Goal: Task Accomplishment & Management: Use online tool/utility

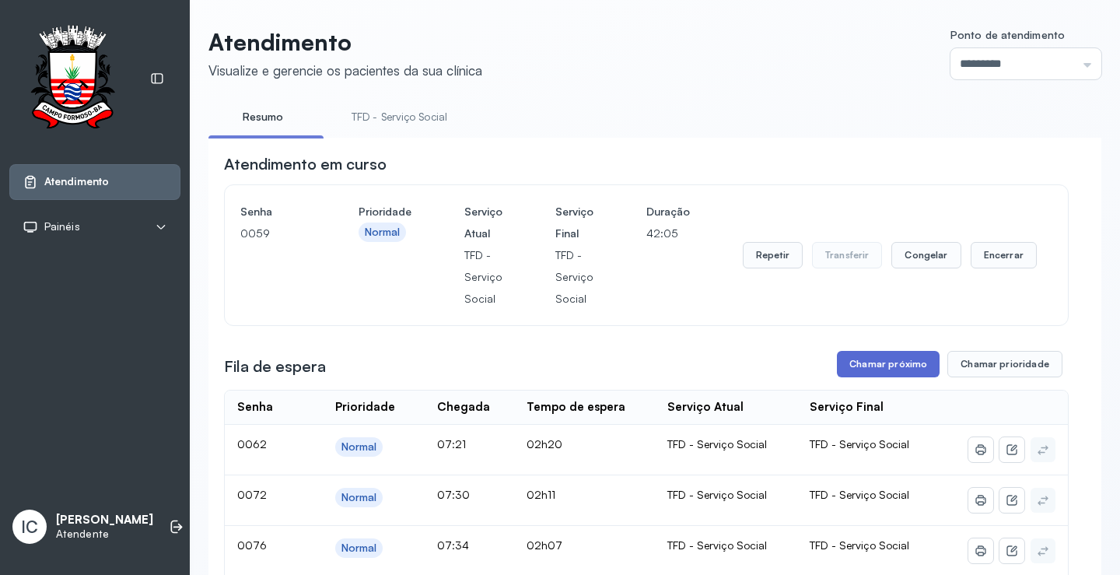
scroll to position [64, 0]
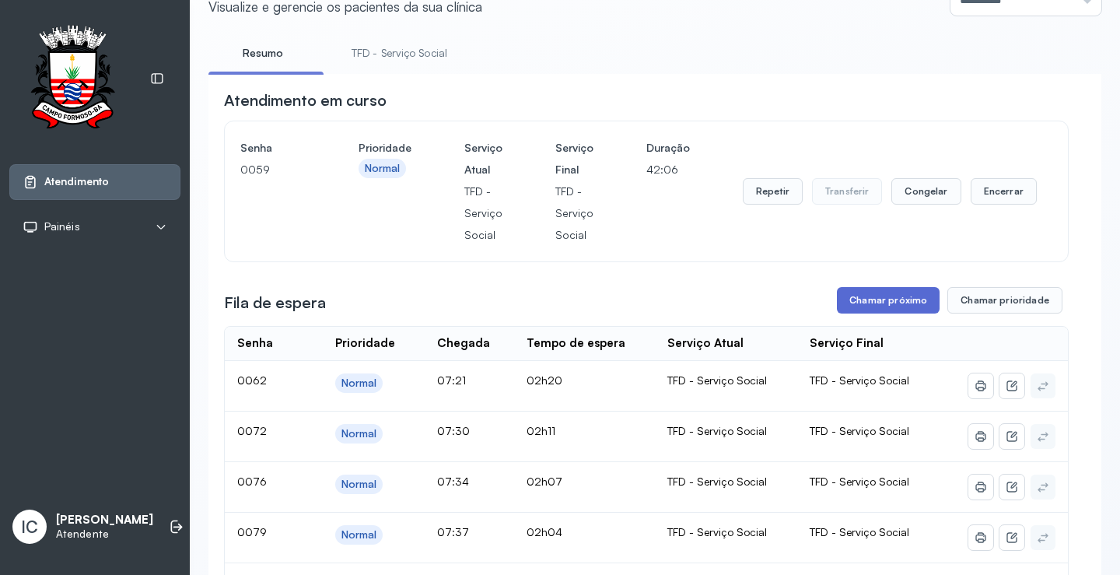
click at [886, 304] on button "Chamar próximo" at bounding box center [888, 300] width 103 height 26
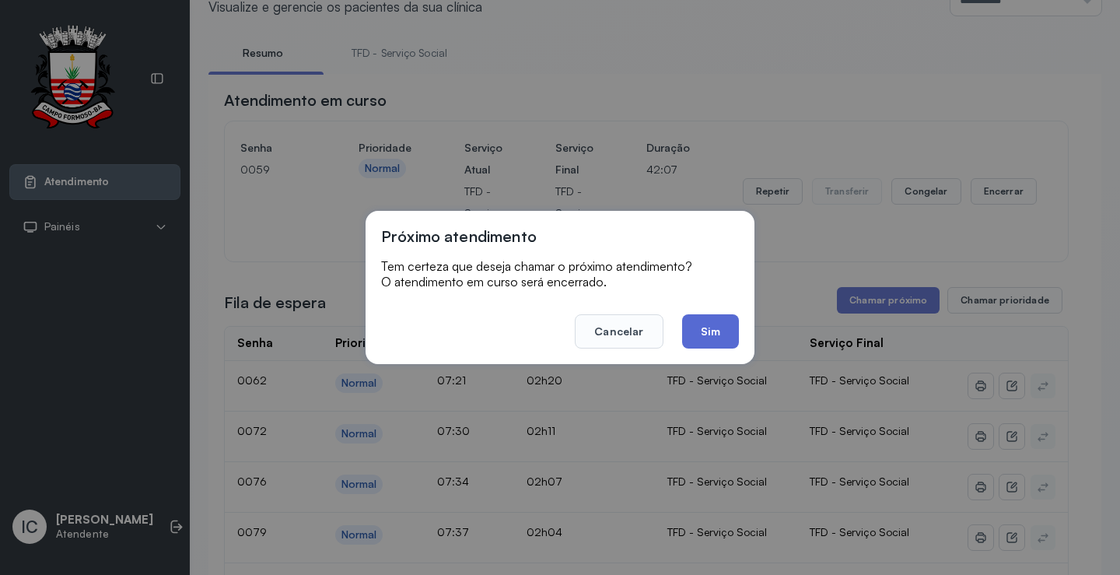
click at [723, 341] on button "Sim" at bounding box center [710, 331] width 57 height 34
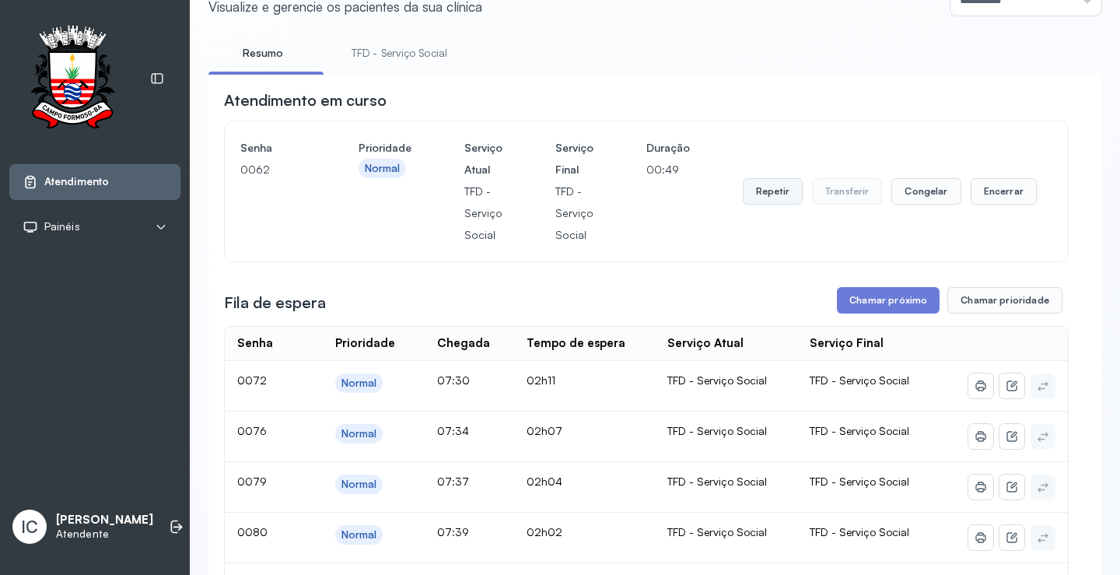
click at [770, 200] on button "Repetir" at bounding box center [773, 191] width 60 height 26
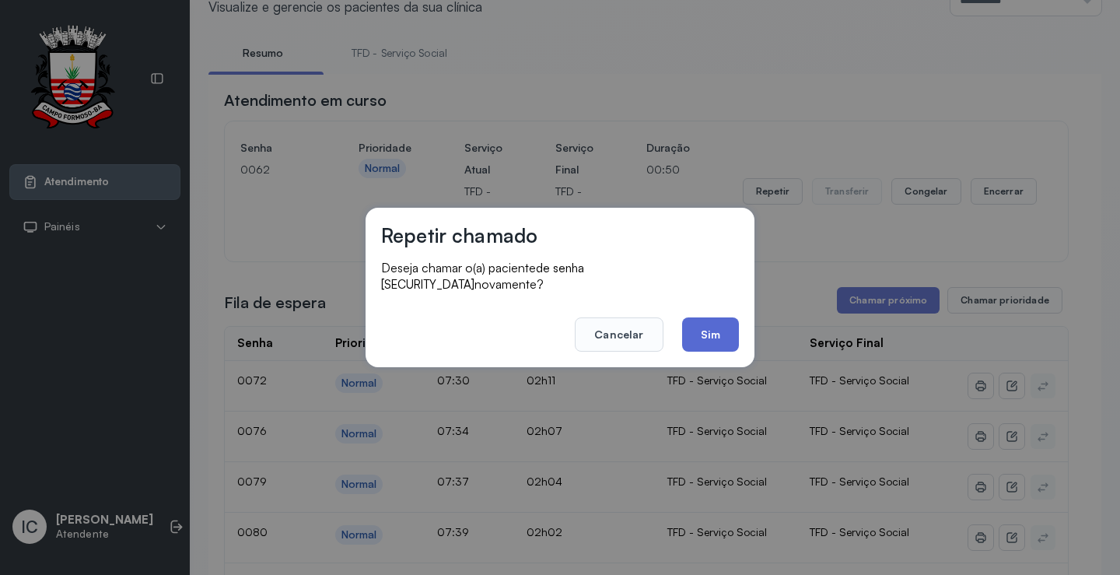
click at [698, 338] on button "Sim" at bounding box center [710, 334] width 57 height 34
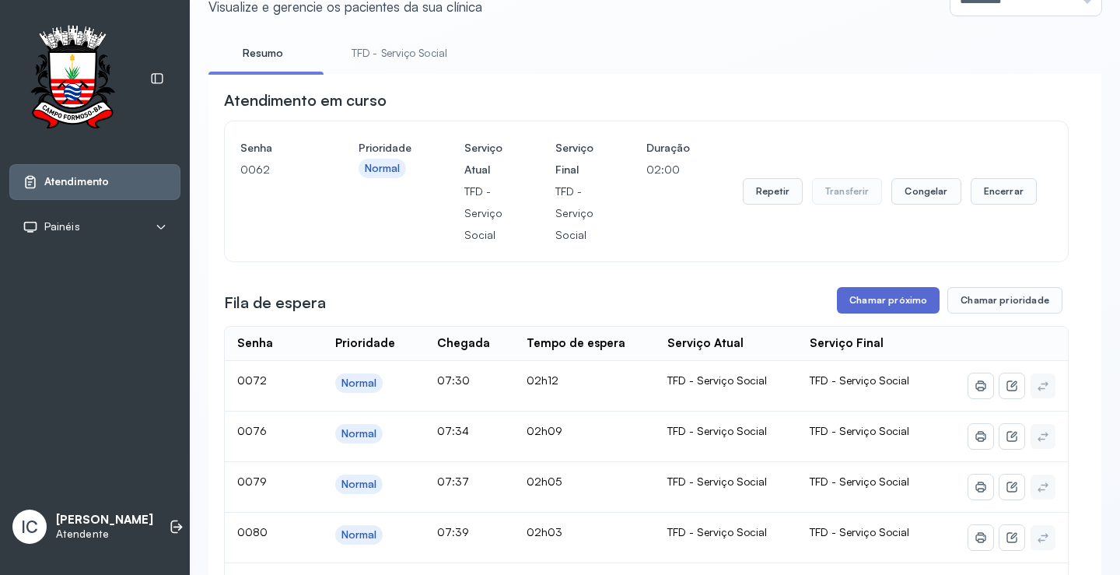
click at [902, 313] on button "Chamar próximo" at bounding box center [888, 300] width 103 height 26
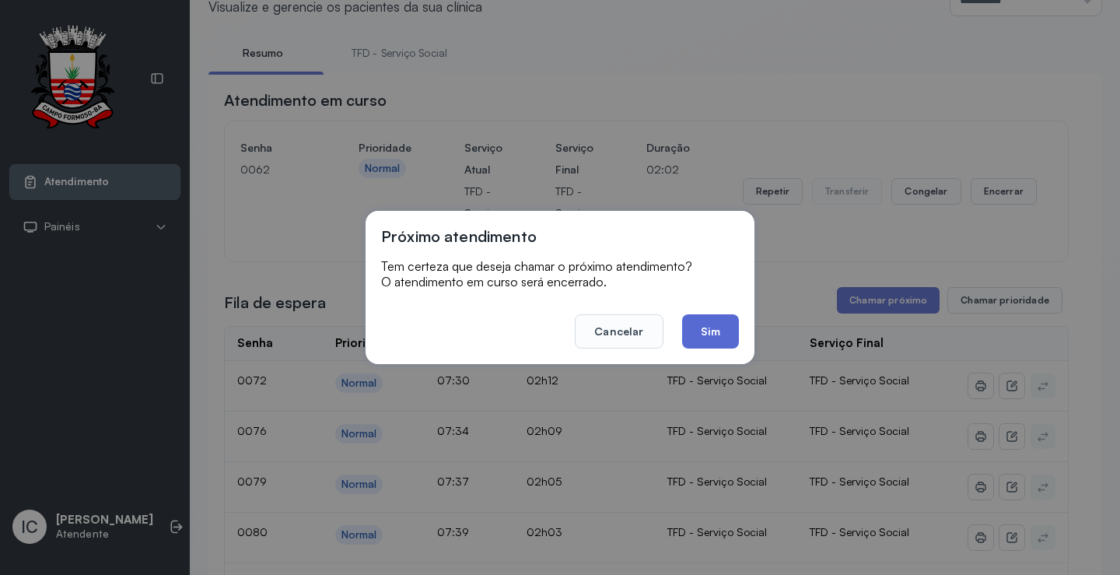
click at [713, 336] on button "Sim" at bounding box center [710, 331] width 57 height 34
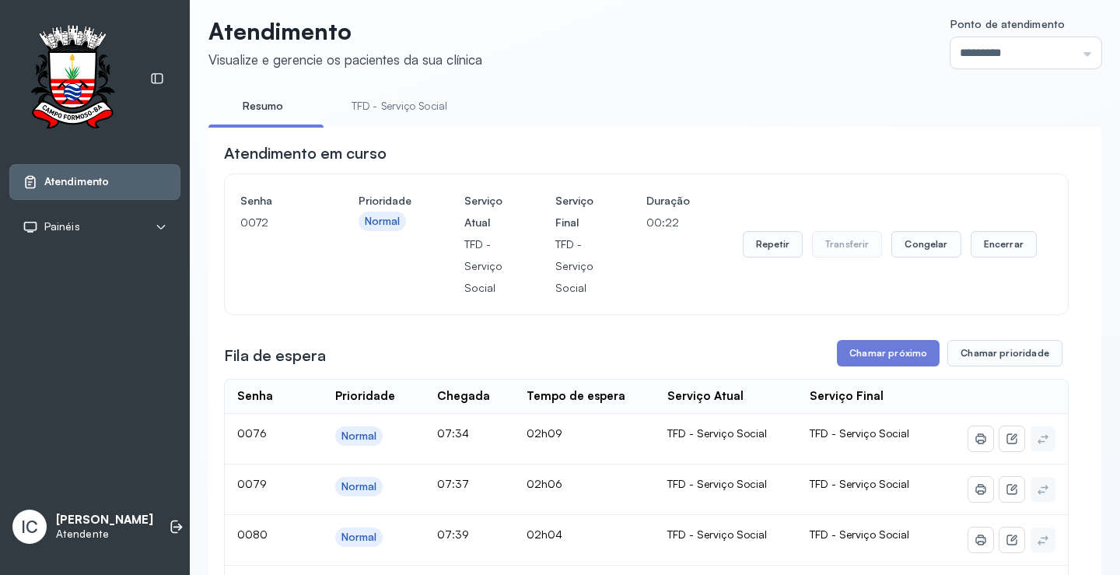
scroll to position [0, 0]
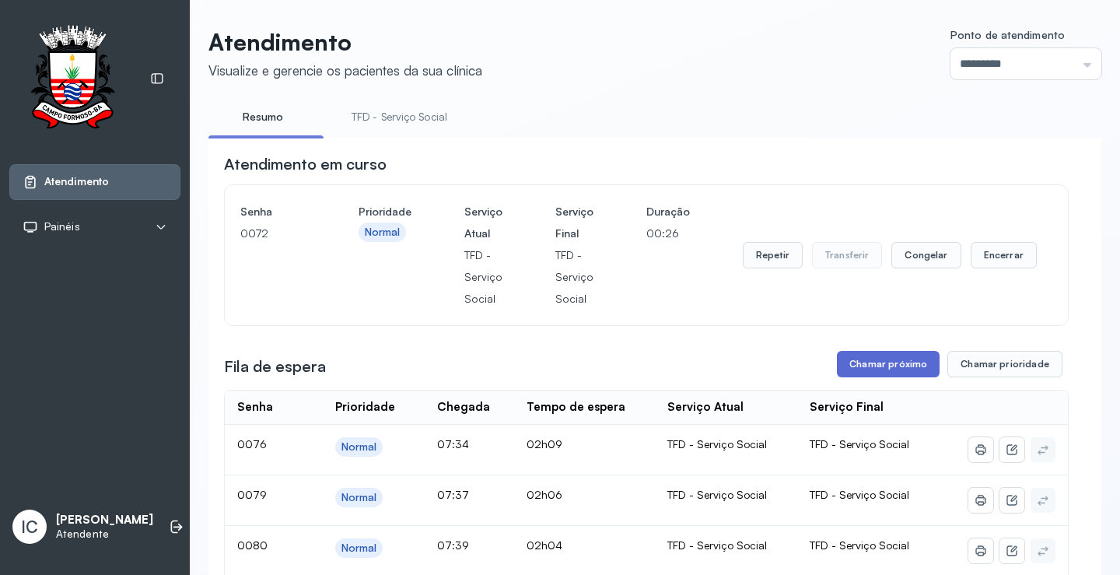
click at [856, 369] on button "Chamar próximo" at bounding box center [888, 364] width 103 height 26
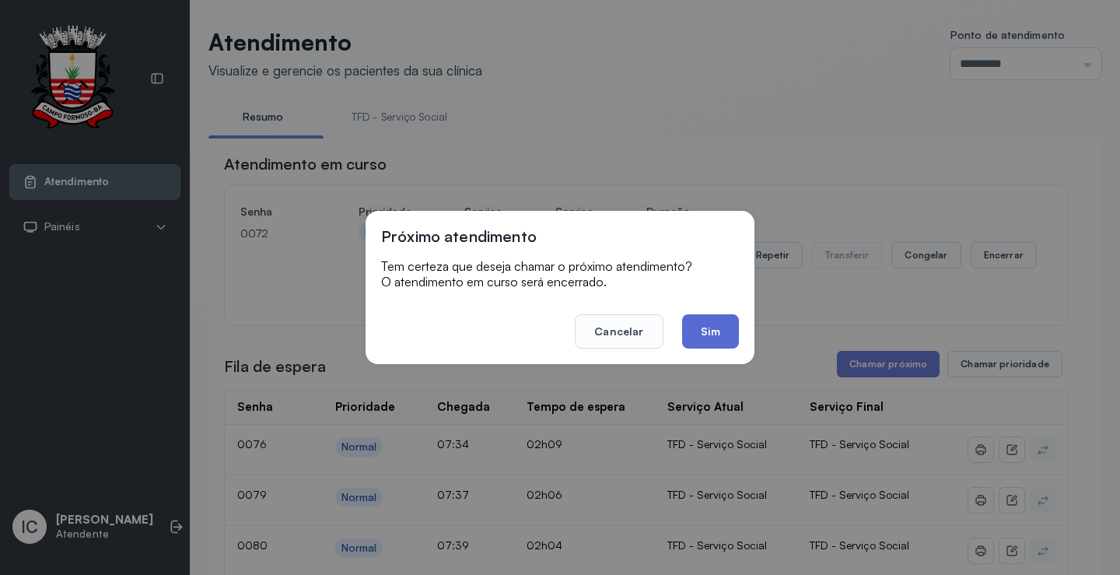
click at [723, 334] on button "Sim" at bounding box center [710, 331] width 57 height 34
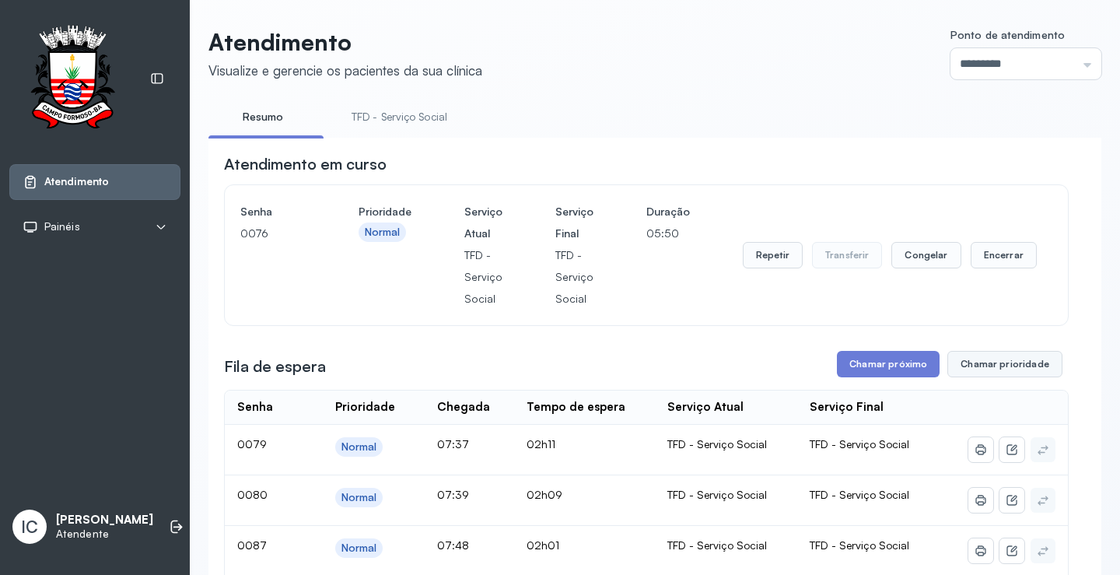
click at [1012, 370] on button "Chamar prioridade" at bounding box center [1004, 364] width 115 height 26
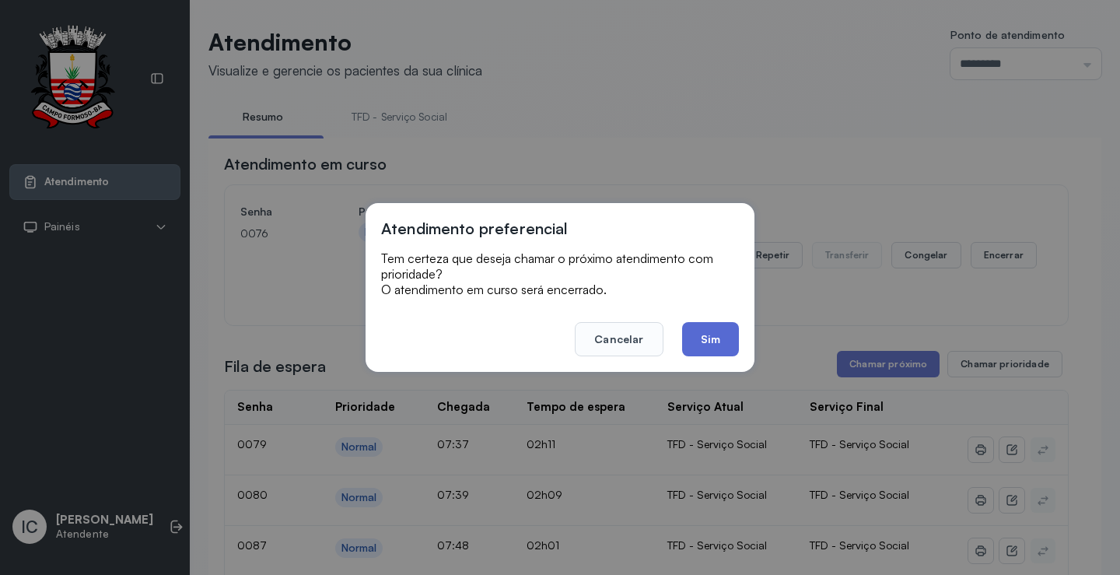
click at [720, 334] on button "Sim" at bounding box center [710, 339] width 57 height 34
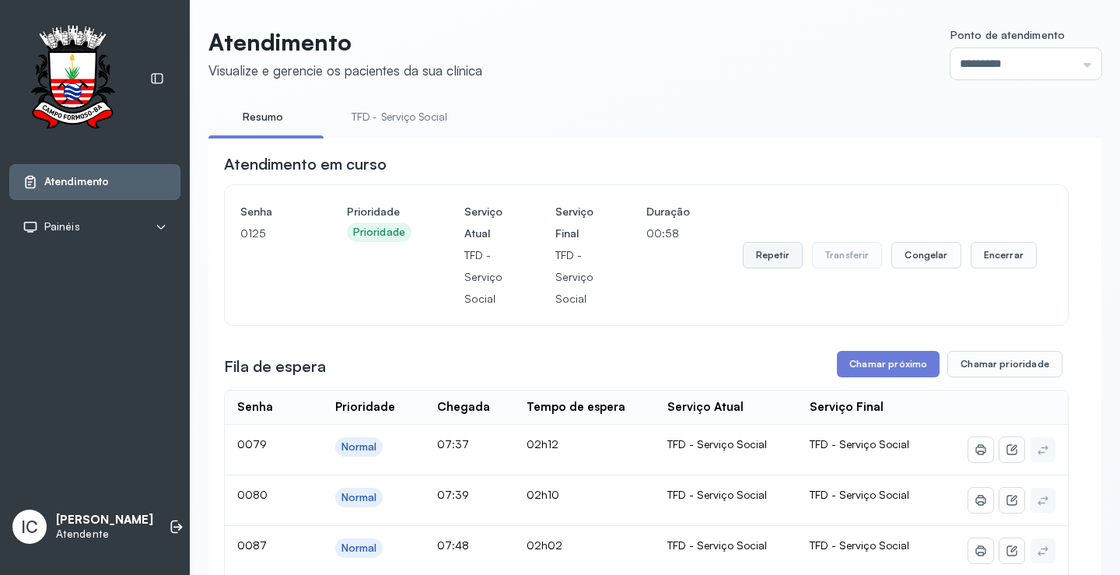
click at [768, 257] on button "Repetir" at bounding box center [773, 255] width 60 height 26
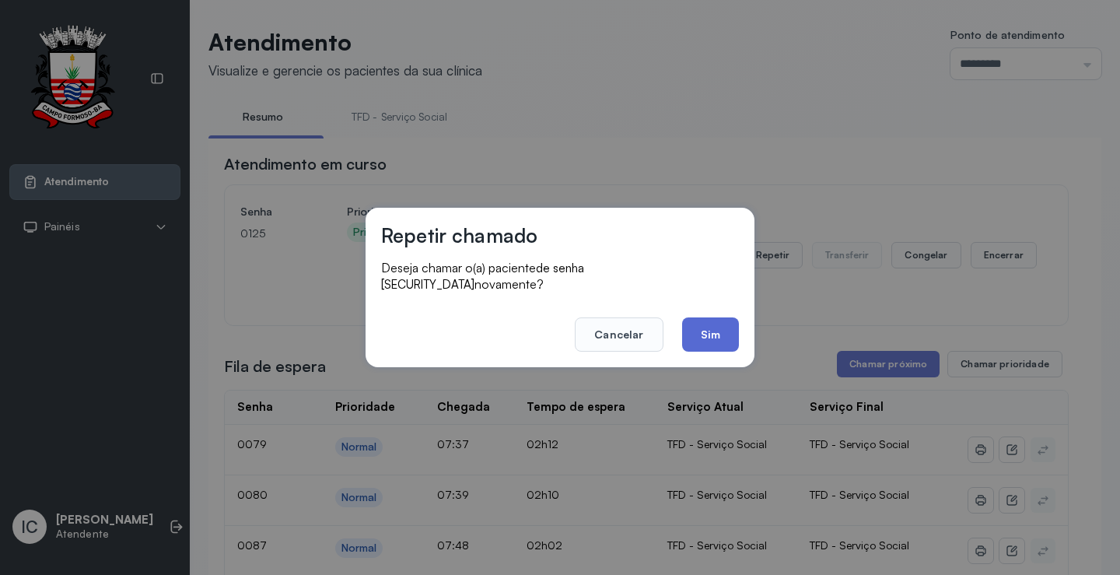
click at [695, 325] on button "Sim" at bounding box center [710, 334] width 57 height 34
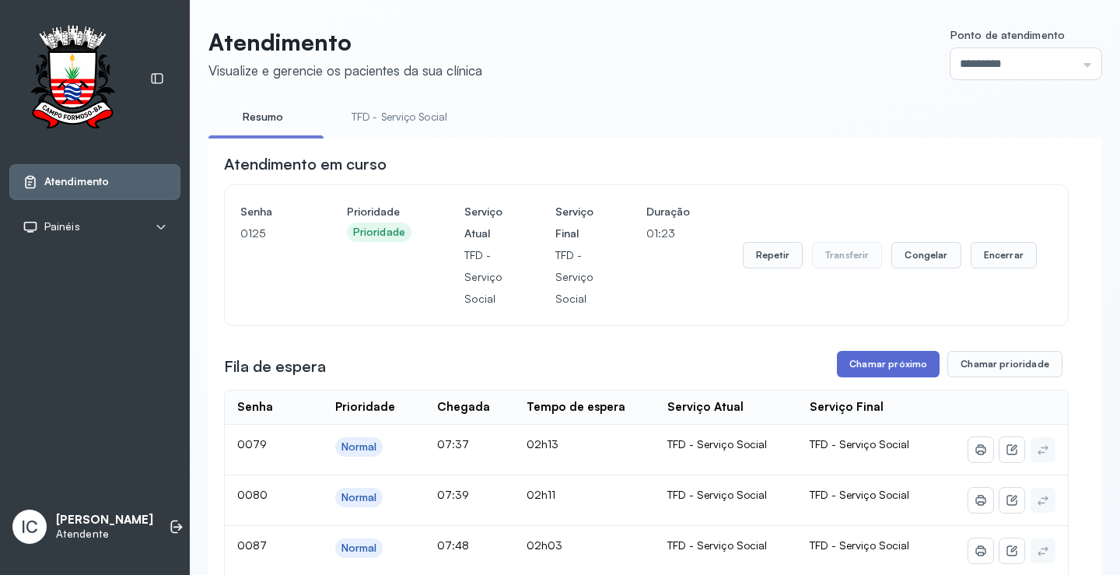
click at [882, 375] on button "Chamar próximo" at bounding box center [888, 364] width 103 height 26
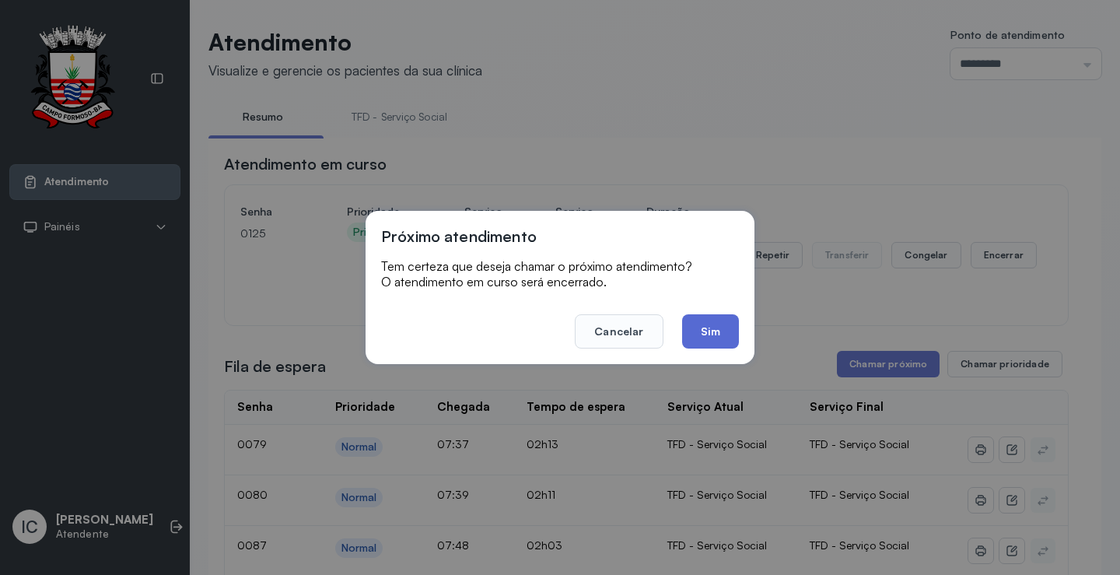
click at [704, 331] on button "Sim" at bounding box center [710, 331] width 57 height 34
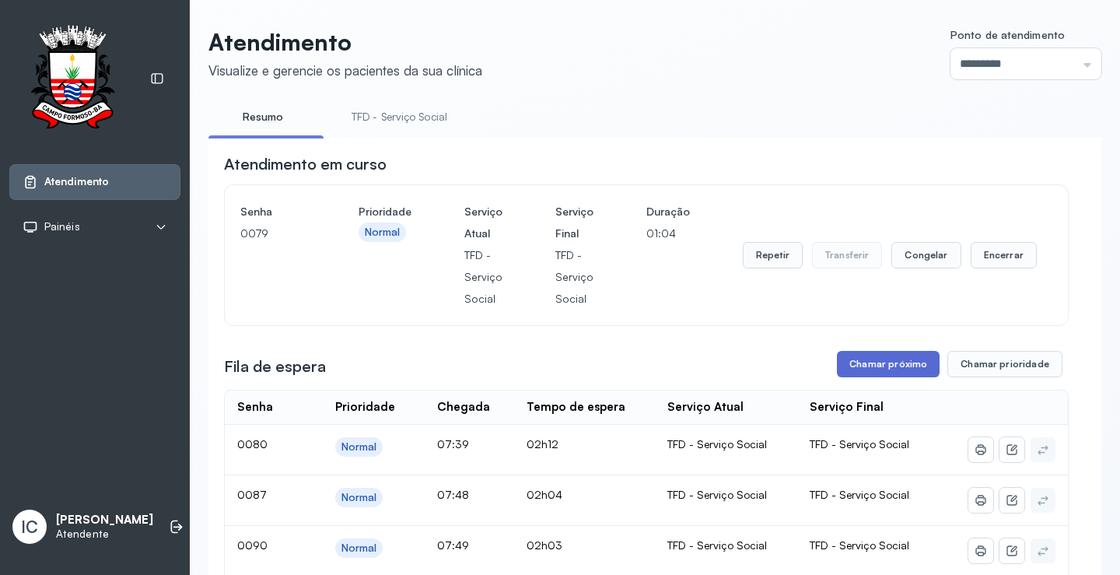
click at [886, 376] on button "Chamar próximo" at bounding box center [888, 364] width 103 height 26
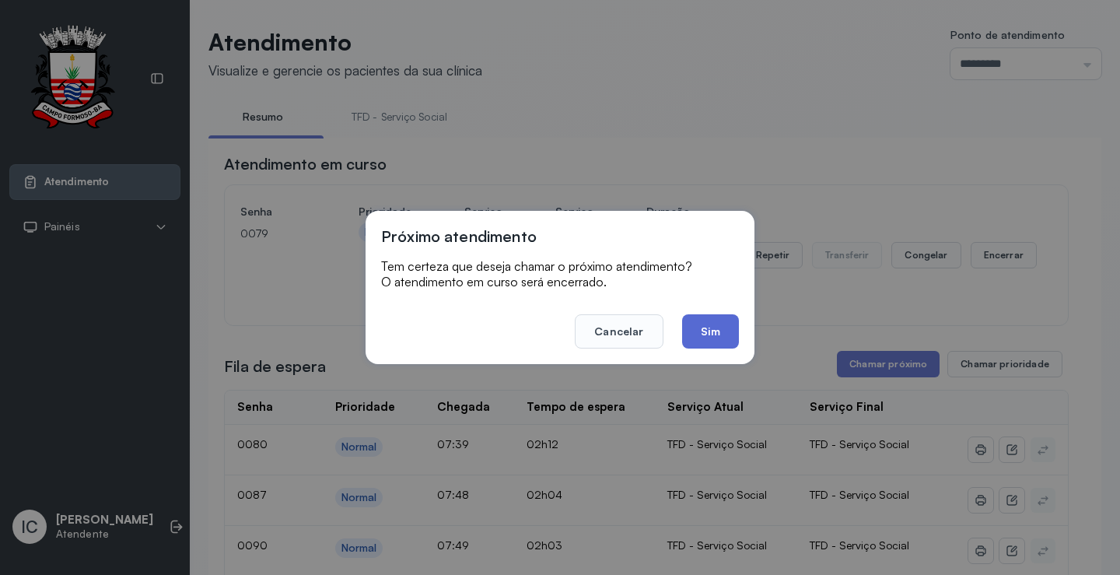
click at [710, 317] on button "Sim" at bounding box center [710, 331] width 57 height 34
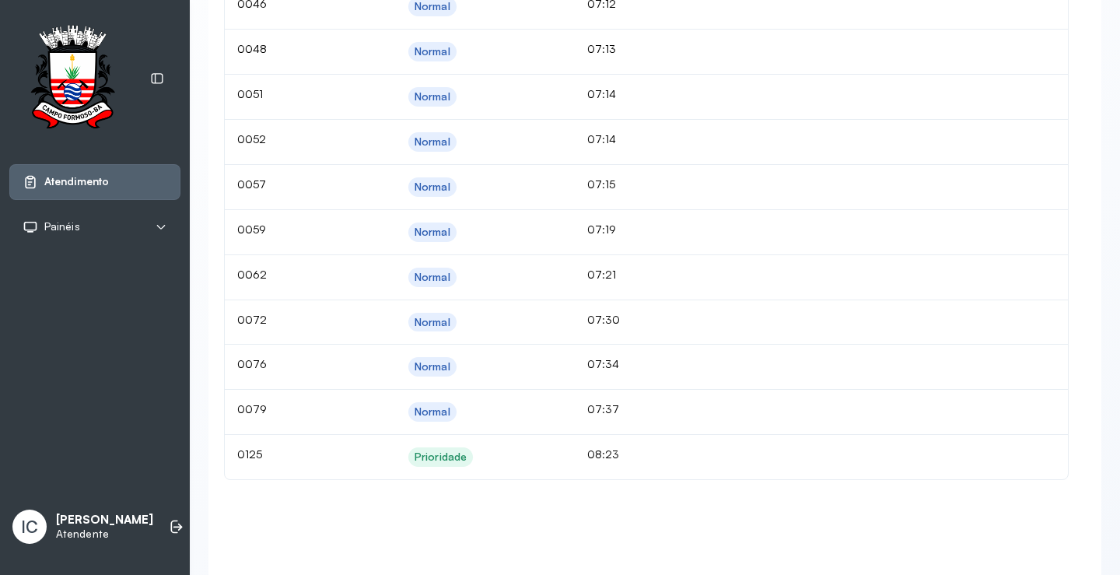
scroll to position [2178, 0]
